Goal: Task Accomplishment & Management: Manage account settings

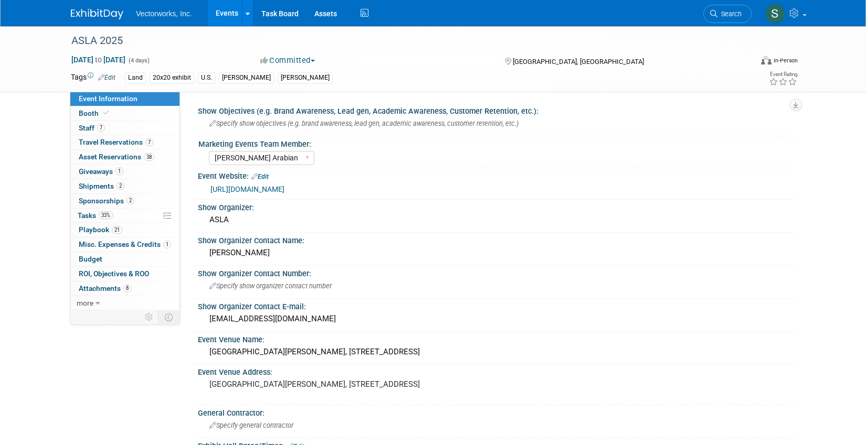
select select "[PERSON_NAME] Arabian"
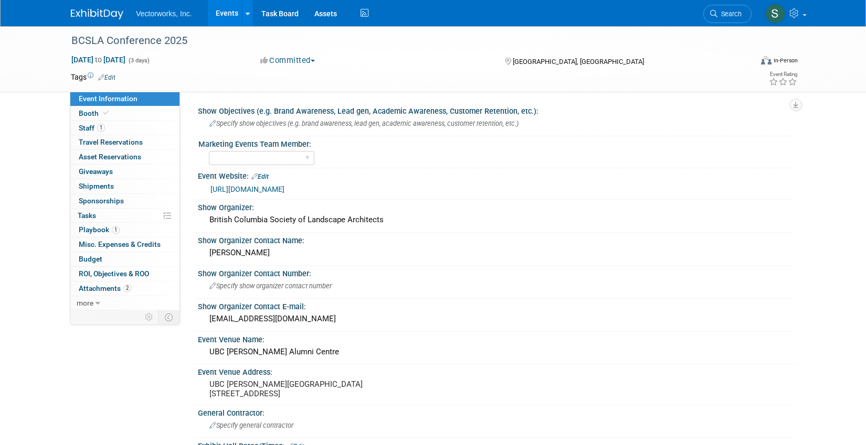
click at [225, 18] on link "Events" at bounding box center [227, 13] width 38 height 26
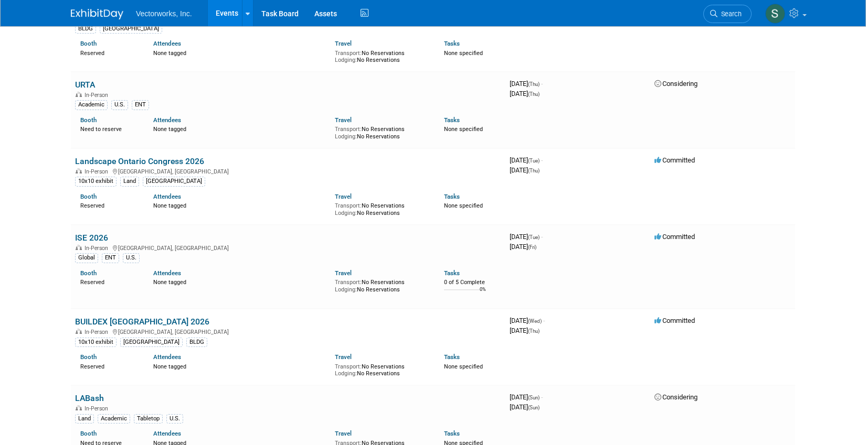
scroll to position [1183, 0]
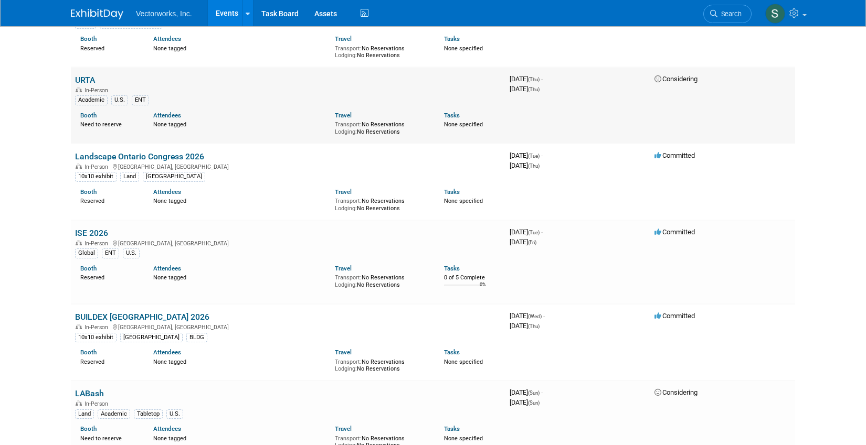
click at [89, 75] on link "URTA" at bounding box center [85, 80] width 20 height 10
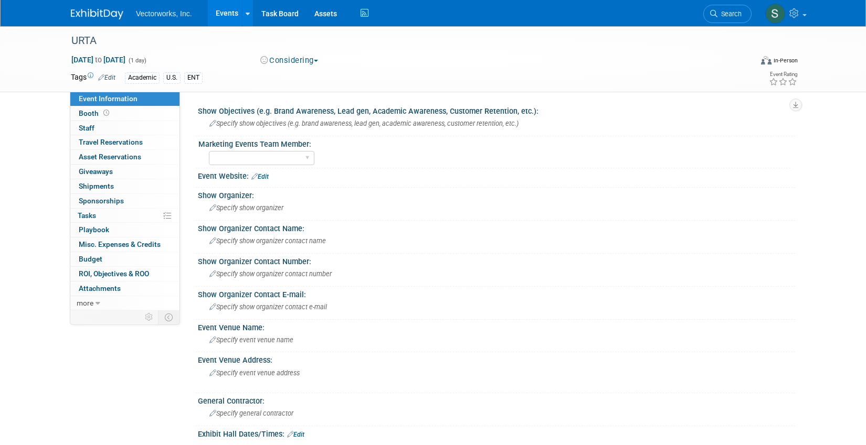
click at [299, 62] on button "Considering" at bounding box center [290, 60] width 66 height 11
click at [306, 100] on link "Not Going" at bounding box center [298, 107] width 83 height 15
click at [221, 15] on link "Events" at bounding box center [227, 13] width 38 height 26
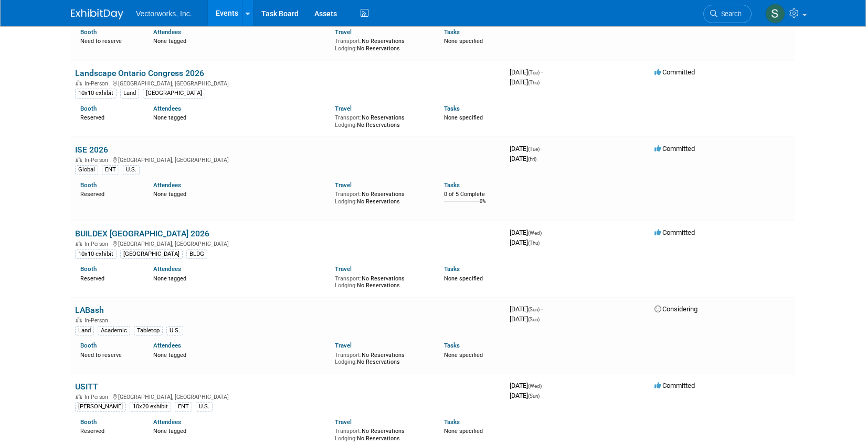
scroll to position [1267, 0]
